Goal: Information Seeking & Learning: Learn about a topic

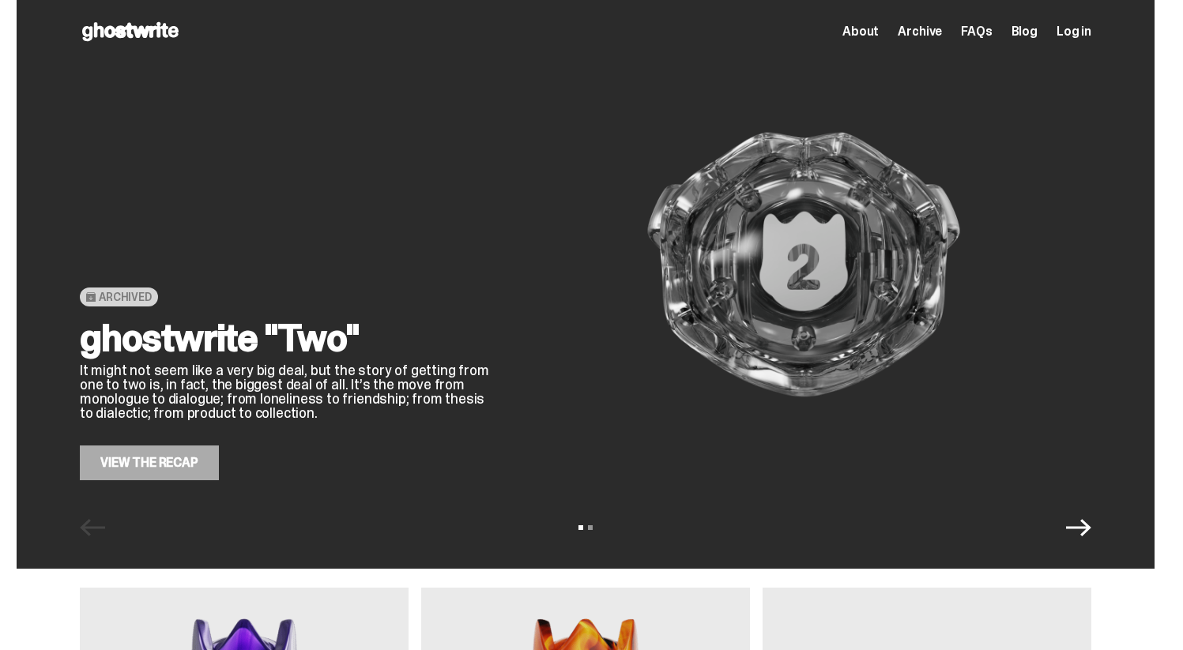
click at [868, 32] on span "About" at bounding box center [860, 31] width 36 height 13
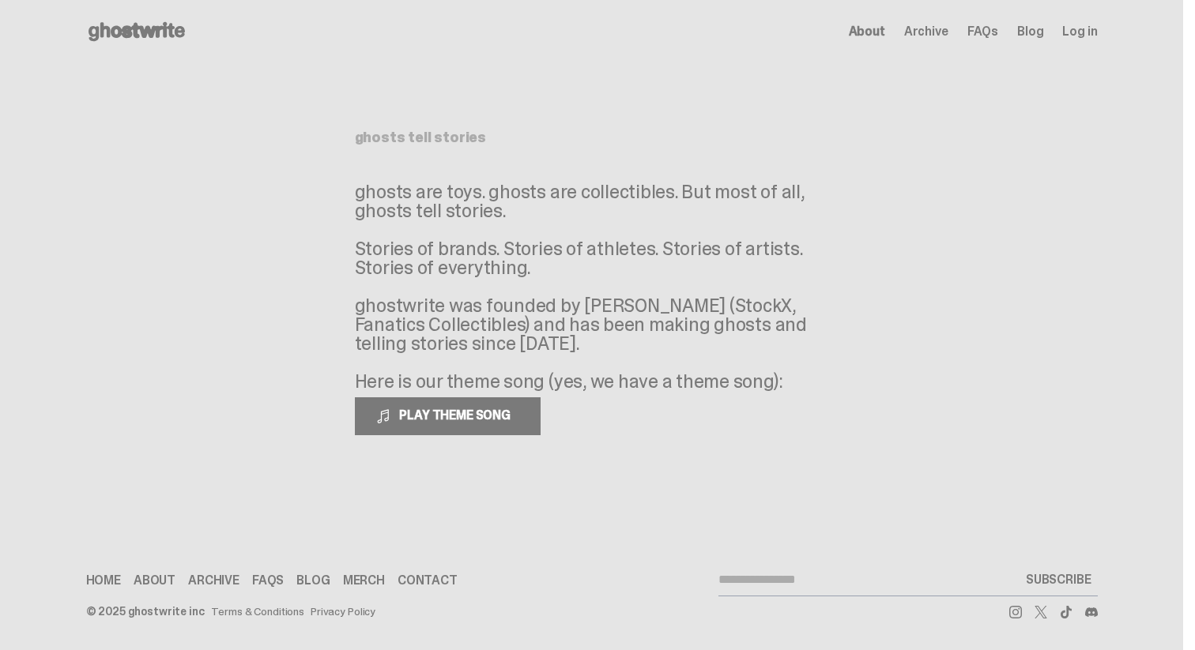
click at [395, 413] on span "PLAY THEME SONG" at bounding box center [456, 415] width 127 height 17
click at [394, 413] on span "PAUSE THEME SONG" at bounding box center [455, 415] width 125 height 17
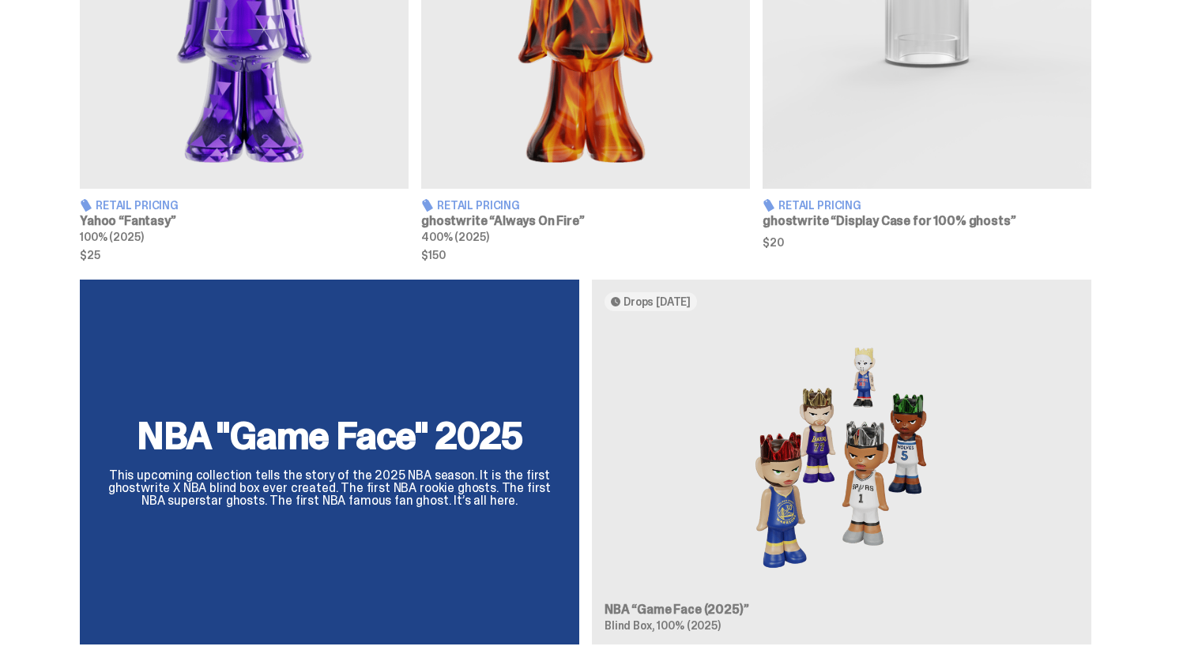
scroll to position [623, 0]
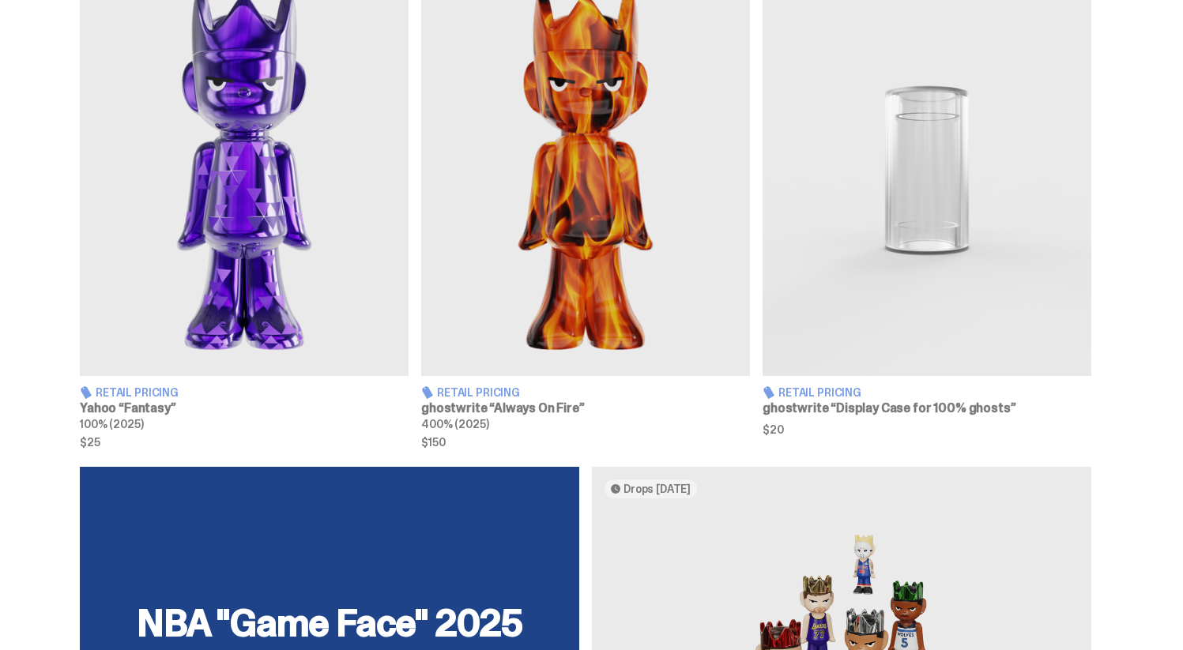
click at [227, 237] on img at bounding box center [244, 170] width 329 height 411
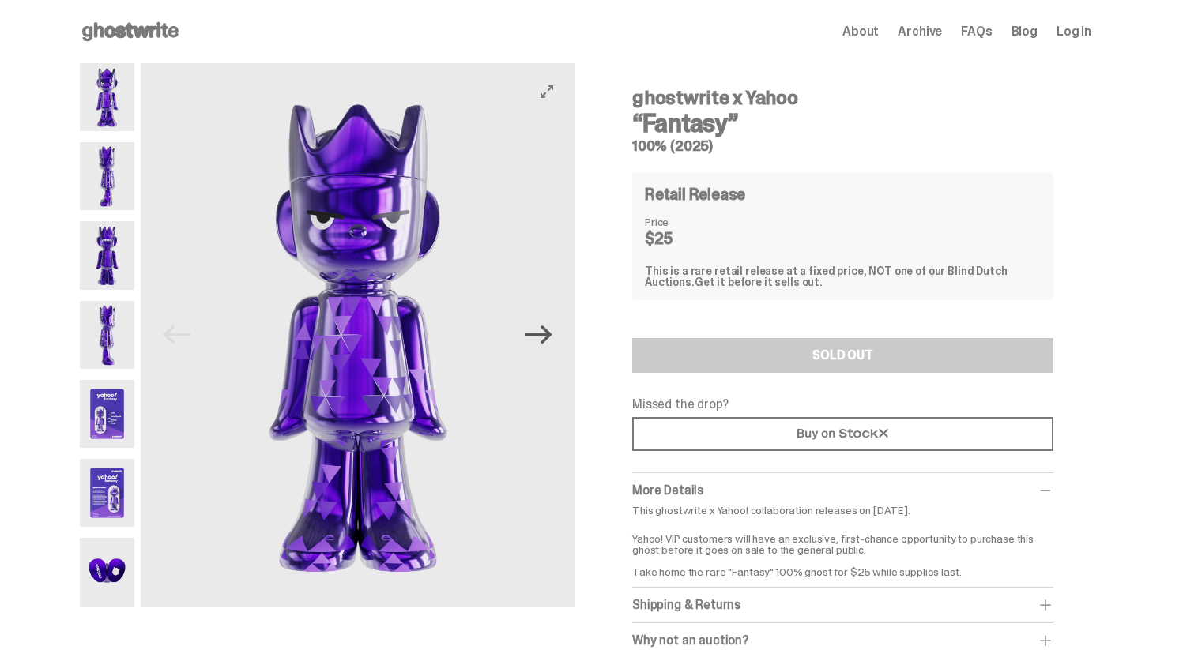
click at [544, 337] on icon "Next" at bounding box center [539, 335] width 28 height 28
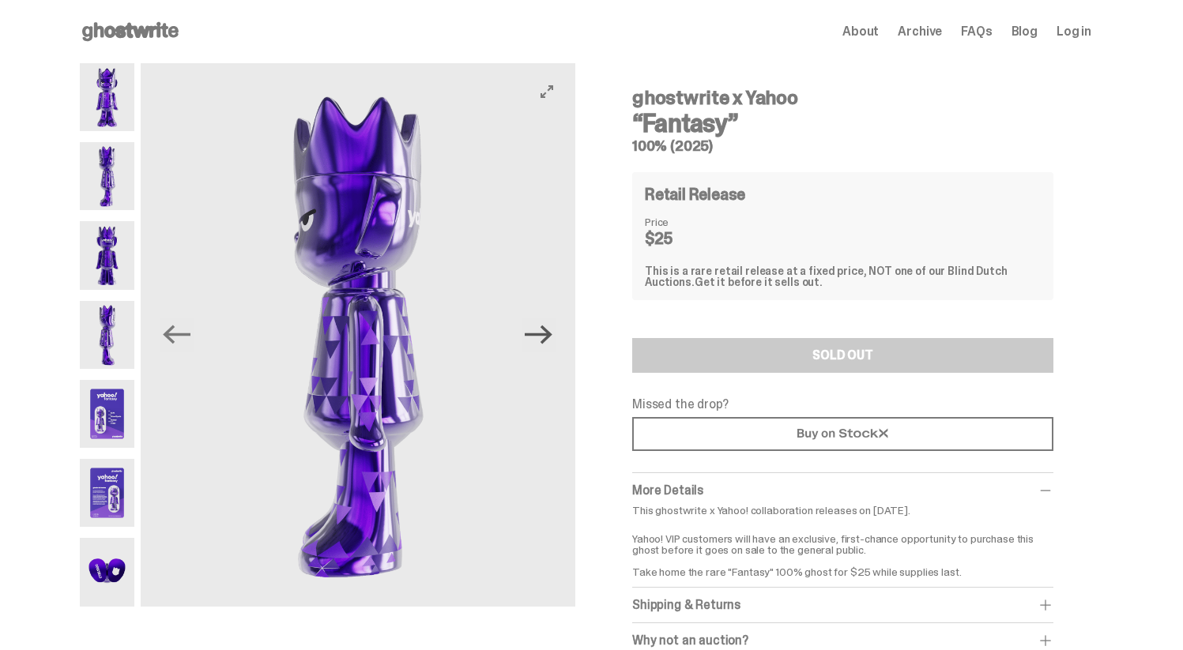
click at [544, 337] on icon "Next" at bounding box center [539, 335] width 28 height 28
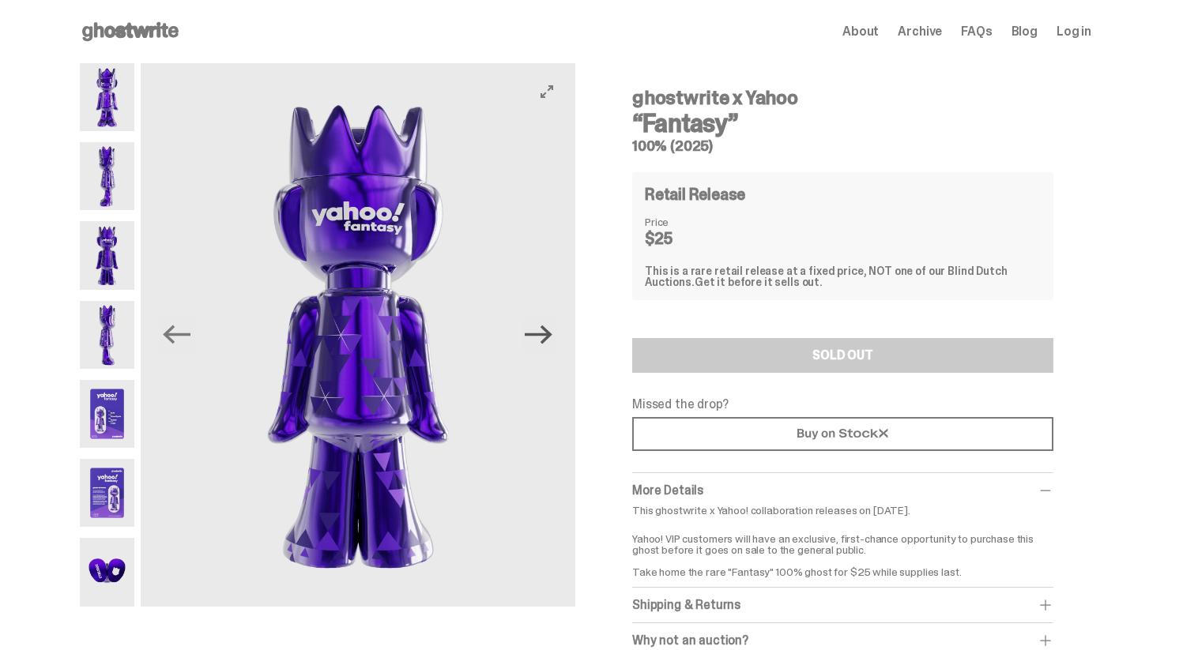
click at [544, 337] on icon "Next" at bounding box center [539, 335] width 28 height 28
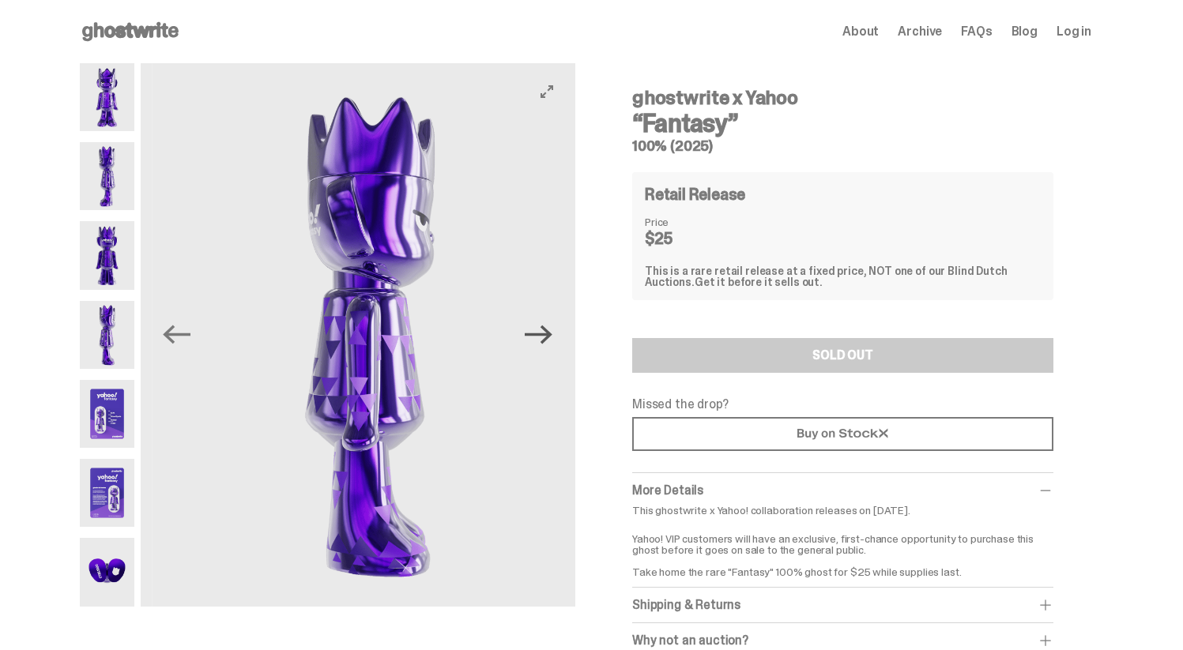
click at [544, 337] on icon "Next" at bounding box center [539, 335] width 28 height 28
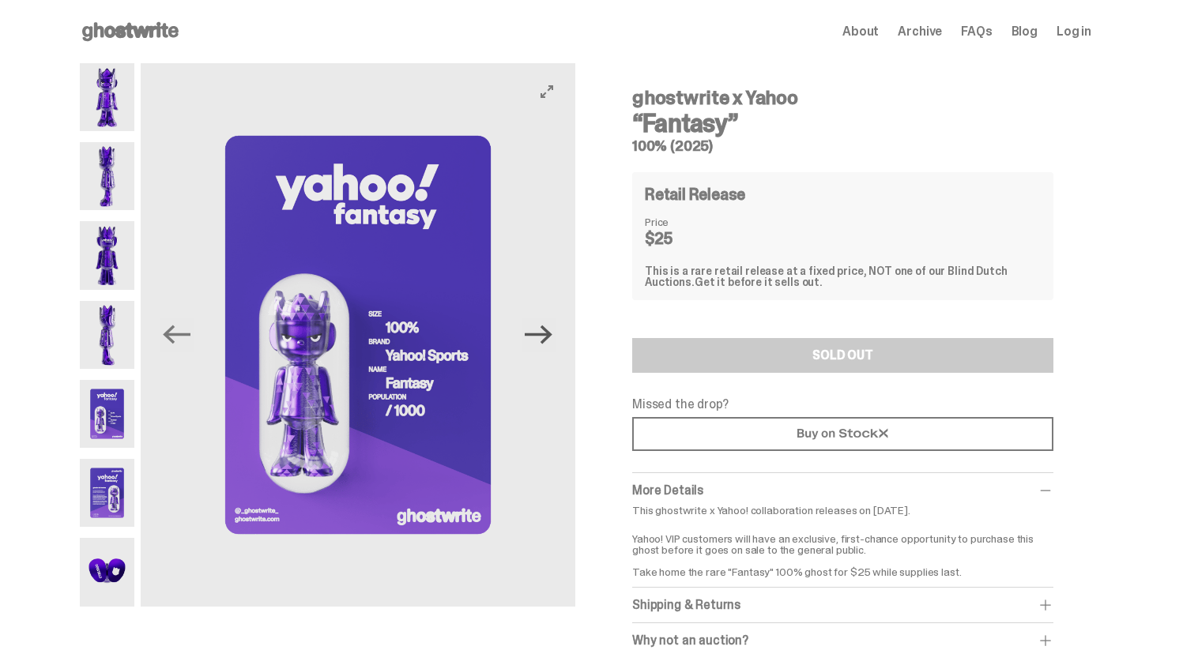
click at [544, 337] on icon "Next" at bounding box center [539, 335] width 28 height 28
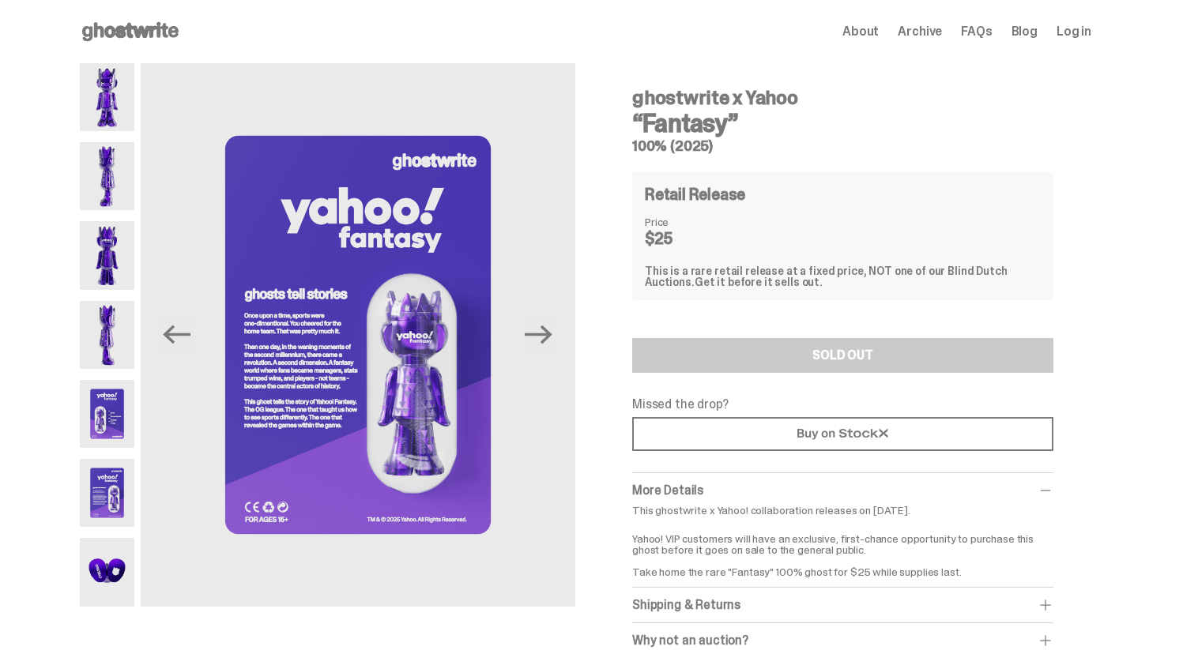
scroll to position [163, 0]
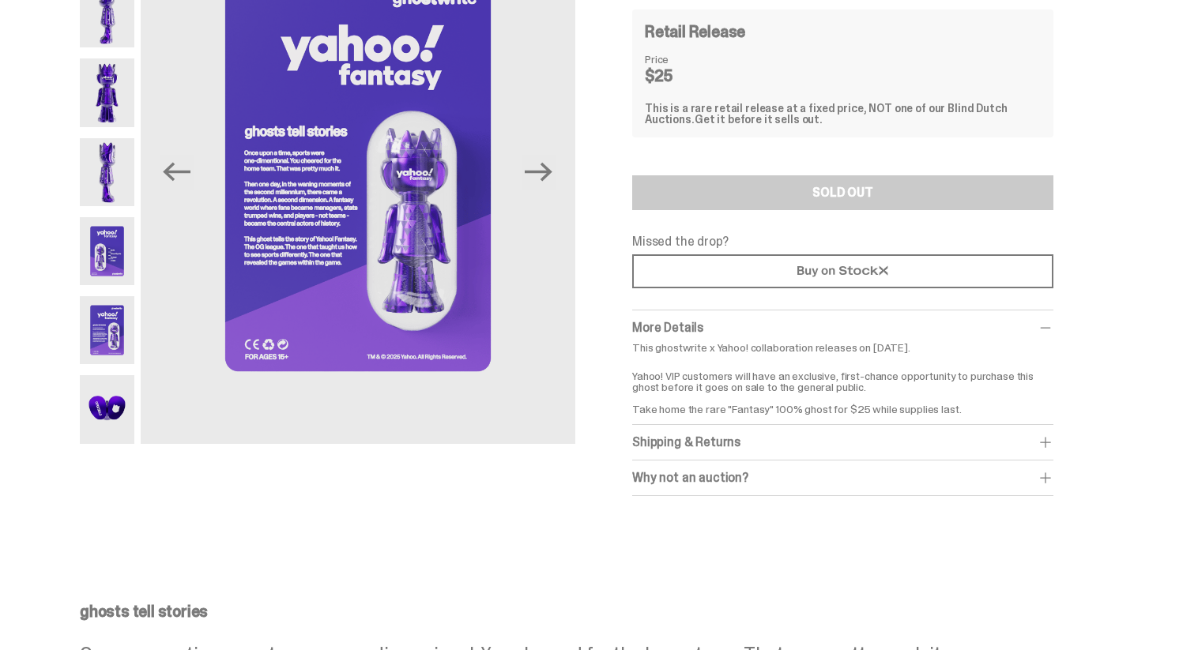
click at [713, 449] on div "Shipping & Returns" at bounding box center [842, 443] width 421 height 16
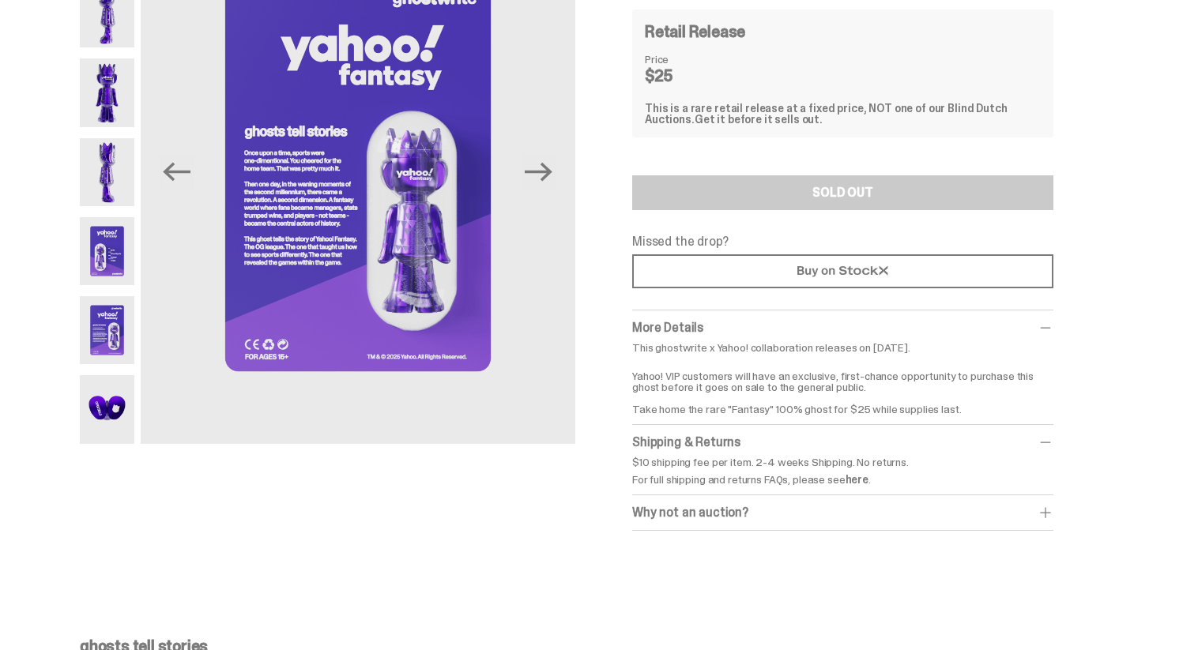
click at [713, 448] on div "Shipping & Returns" at bounding box center [842, 443] width 421 height 16
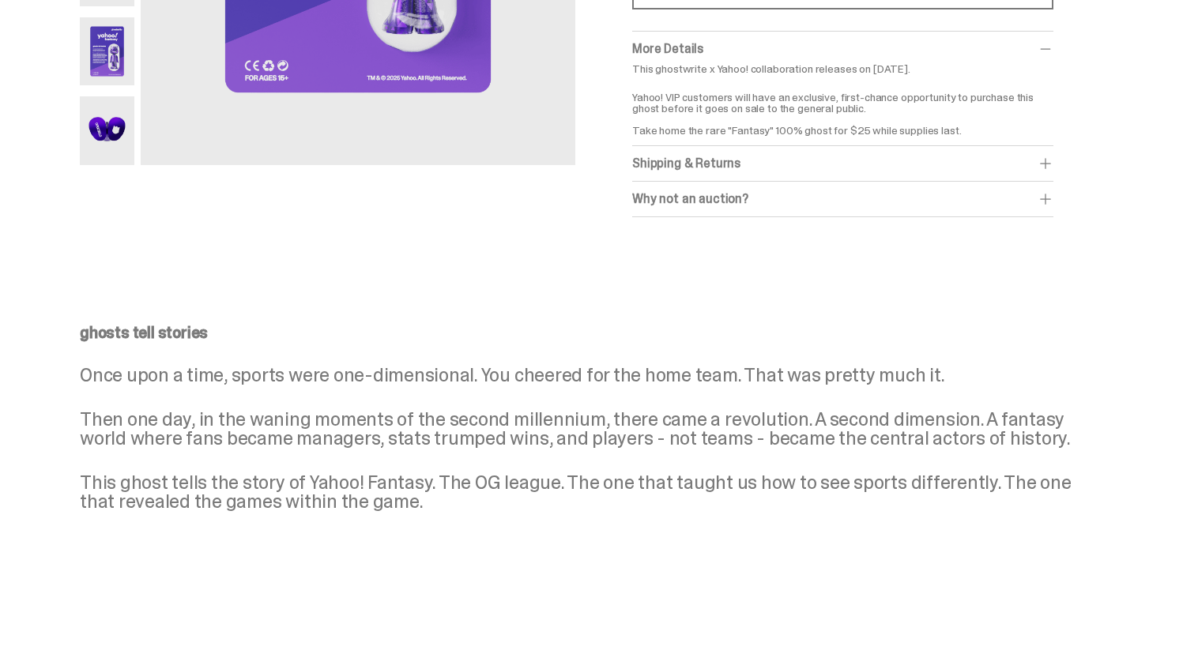
scroll to position [0, 0]
